Goal: Task Accomplishment & Management: Manage account settings

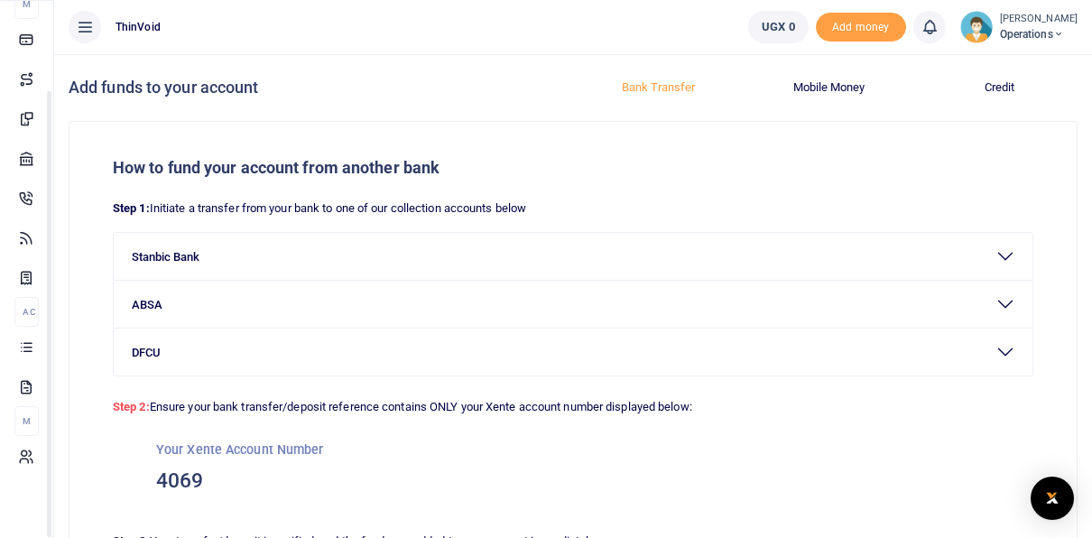
scroll to position [106, 0]
click at [1009, 27] on span "Operations" at bounding box center [1039, 34] width 78 height 16
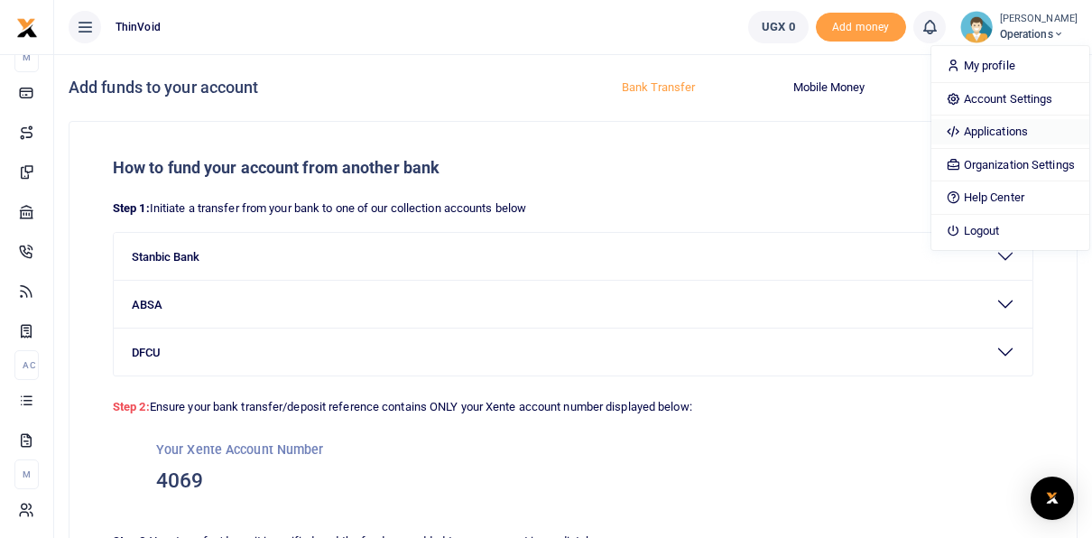
click at [983, 128] on link "Applications" at bounding box center [1010, 131] width 158 height 25
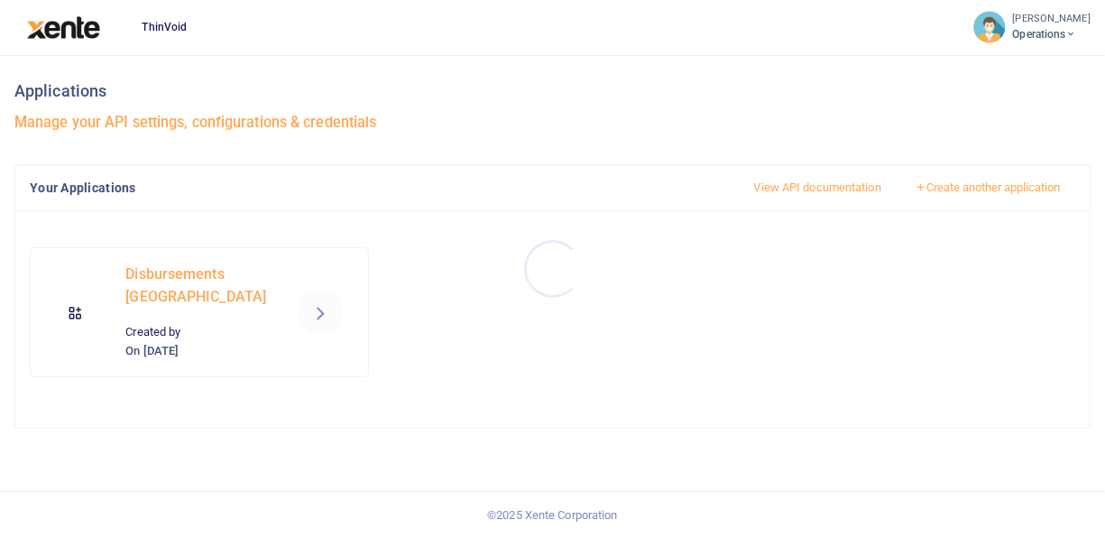
click at [250, 318] on div at bounding box center [552, 269] width 1105 height 538
click at [328, 310] on icon at bounding box center [320, 312] width 22 height 22
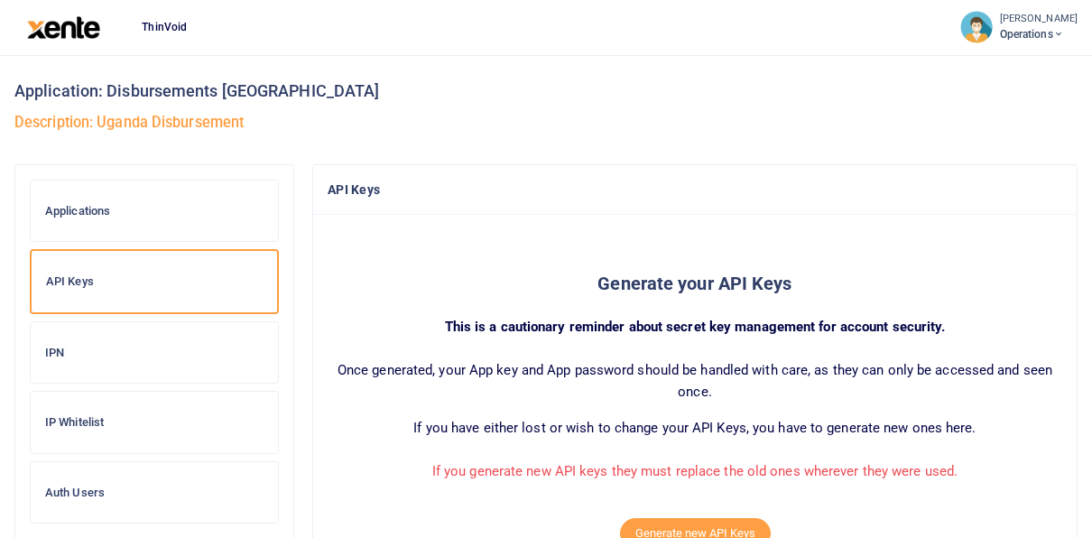
click at [102, 420] on h6 "IP Whitelist" at bounding box center [154, 422] width 218 height 14
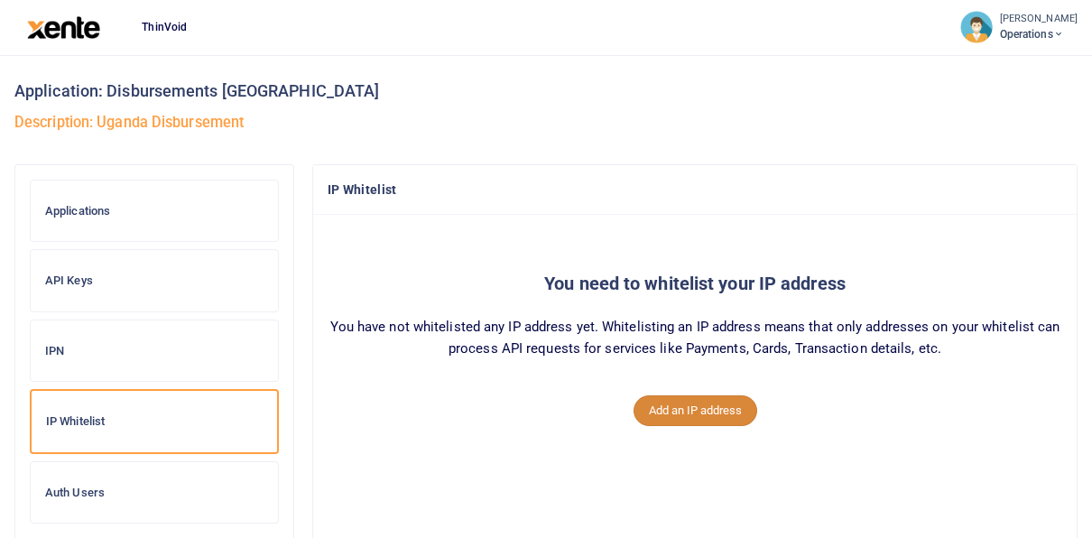
click at [701, 409] on button "Add an IP address" at bounding box center [695, 410] width 124 height 31
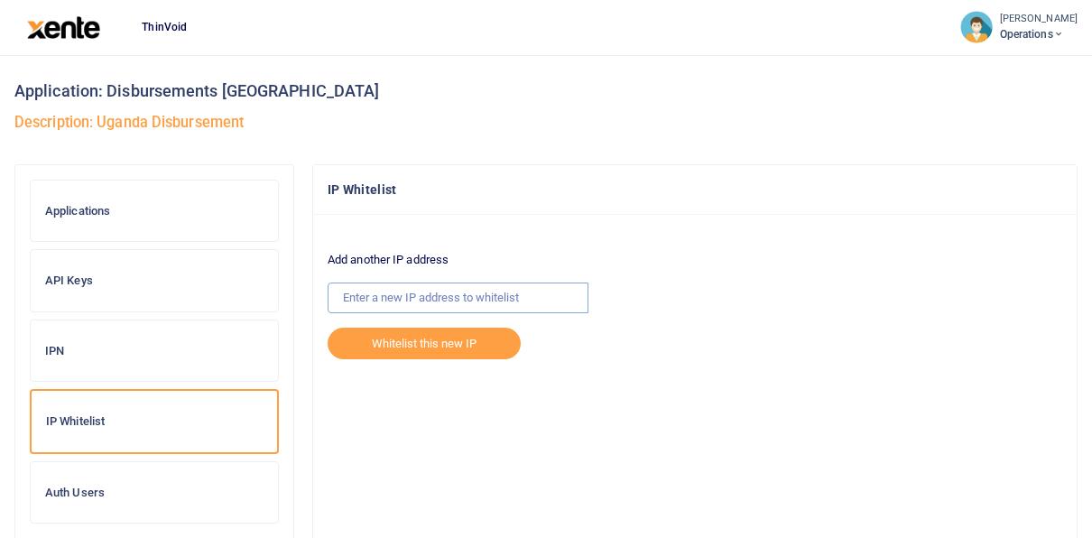
click at [393, 294] on input "text" at bounding box center [458, 297] width 261 height 31
paste input "[TECHNICAL_ID]"
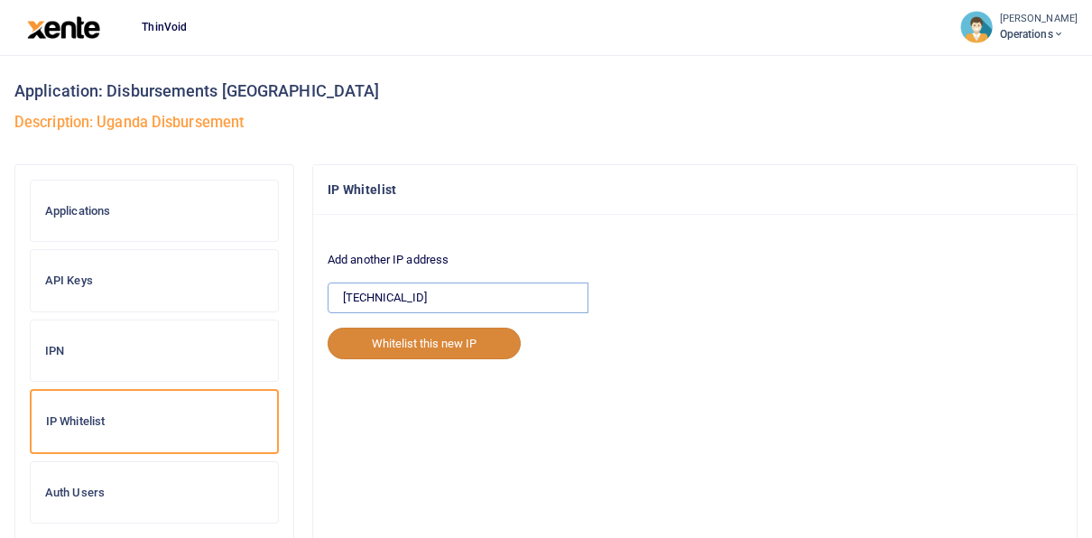
type input "[TECHNICAL_ID]"
click at [420, 338] on button "Whitelist this new IP" at bounding box center [424, 343] width 193 height 31
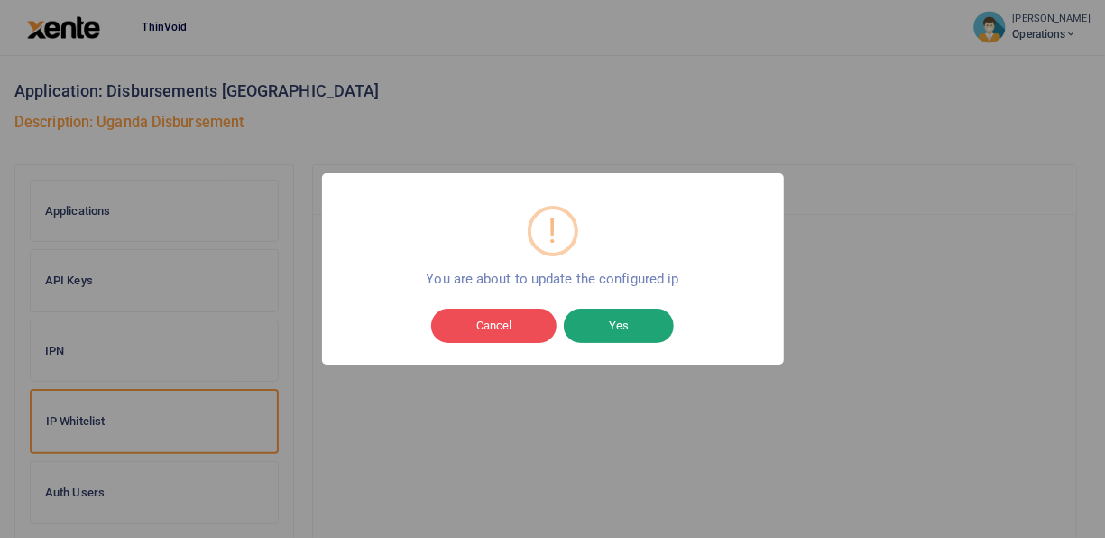
click at [611, 323] on button "Yes" at bounding box center [619, 326] width 110 height 34
